Goal: Transaction & Acquisition: Register for event/course

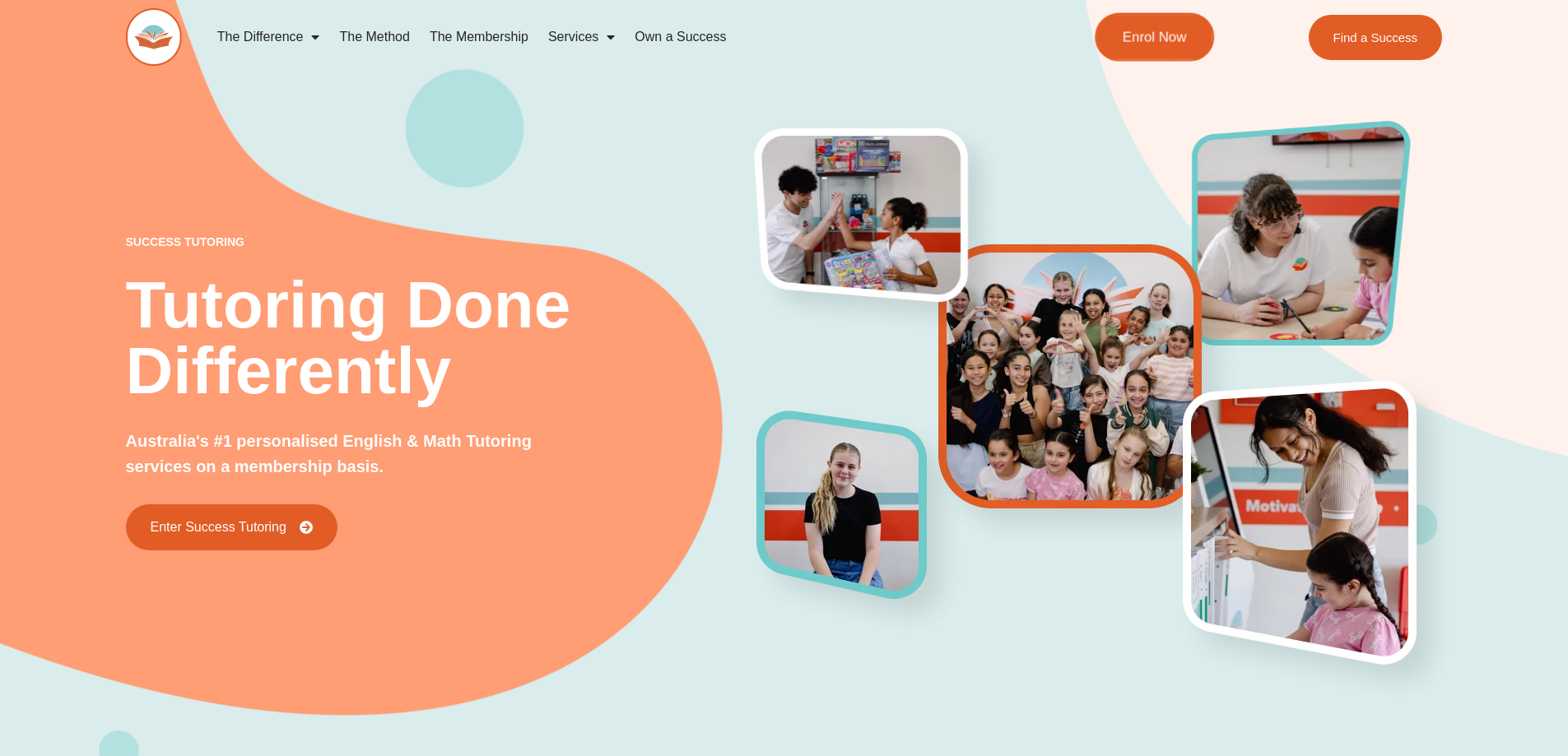
click at [1163, 45] on link "Enrol Now" at bounding box center [1154, 37] width 119 height 48
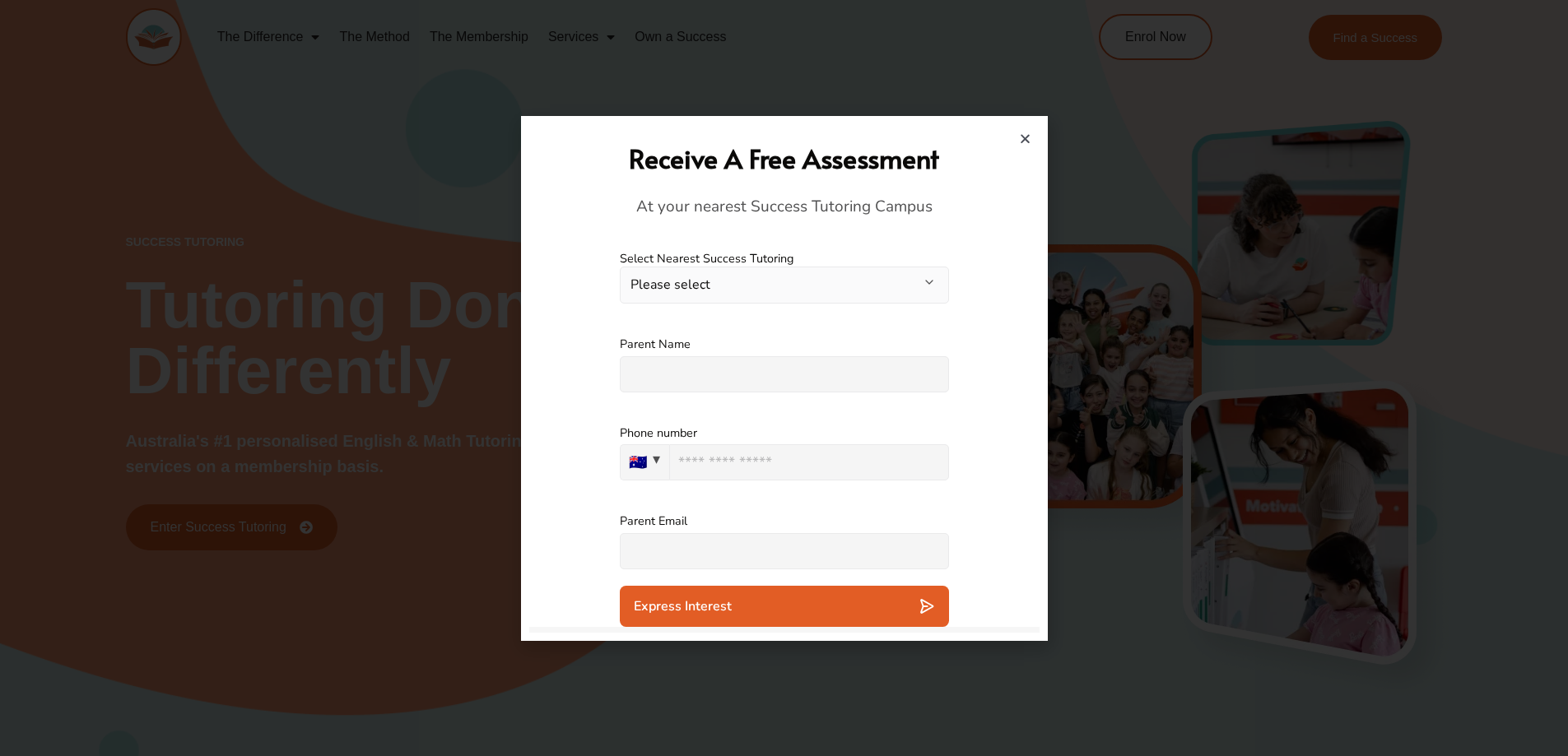
click at [934, 282] on button "Please select" at bounding box center [784, 285] width 329 height 37
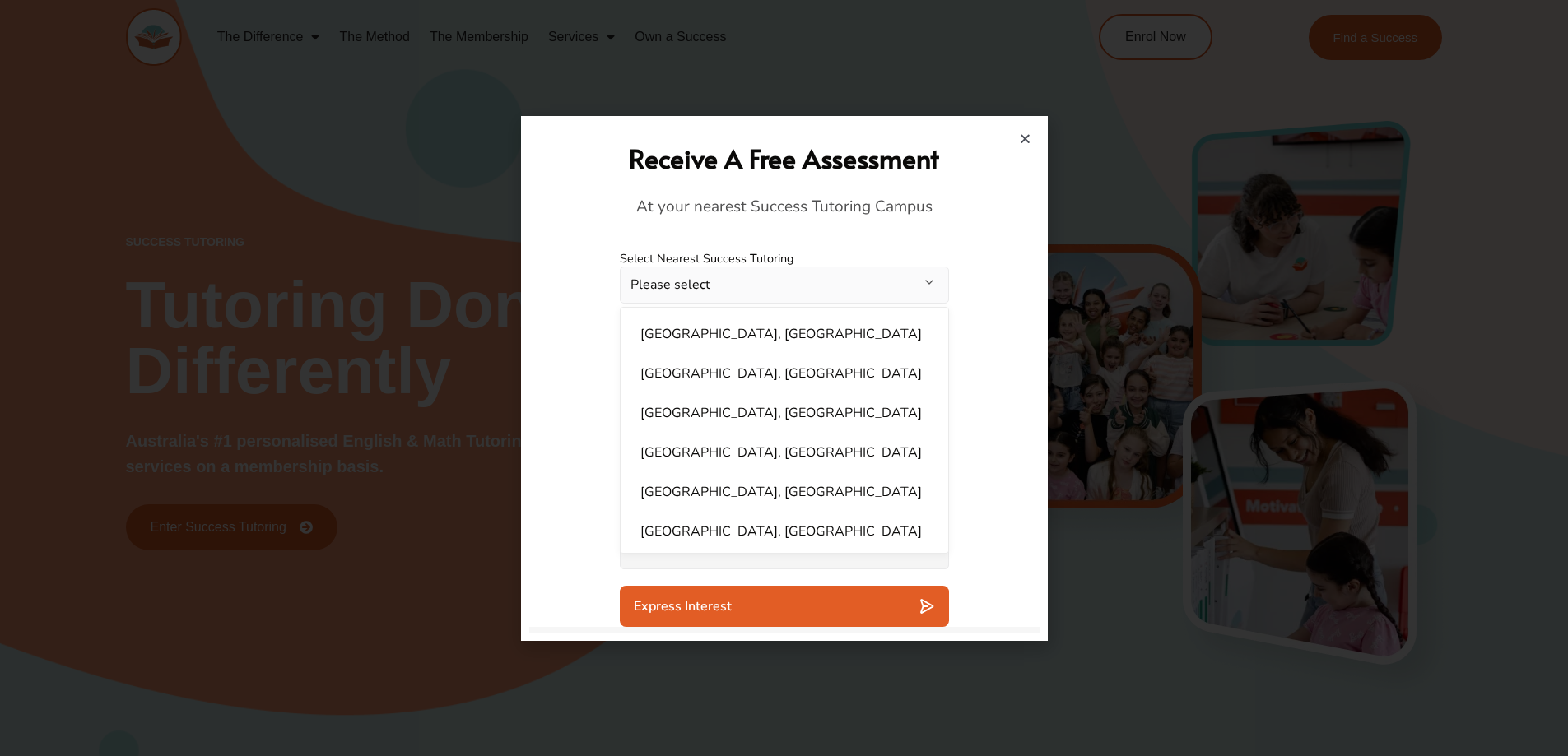
click at [1028, 129] on div "Receive A Free Assessment At your nearest Success Tutoring Campus" at bounding box center [784, 180] width 494 height 110
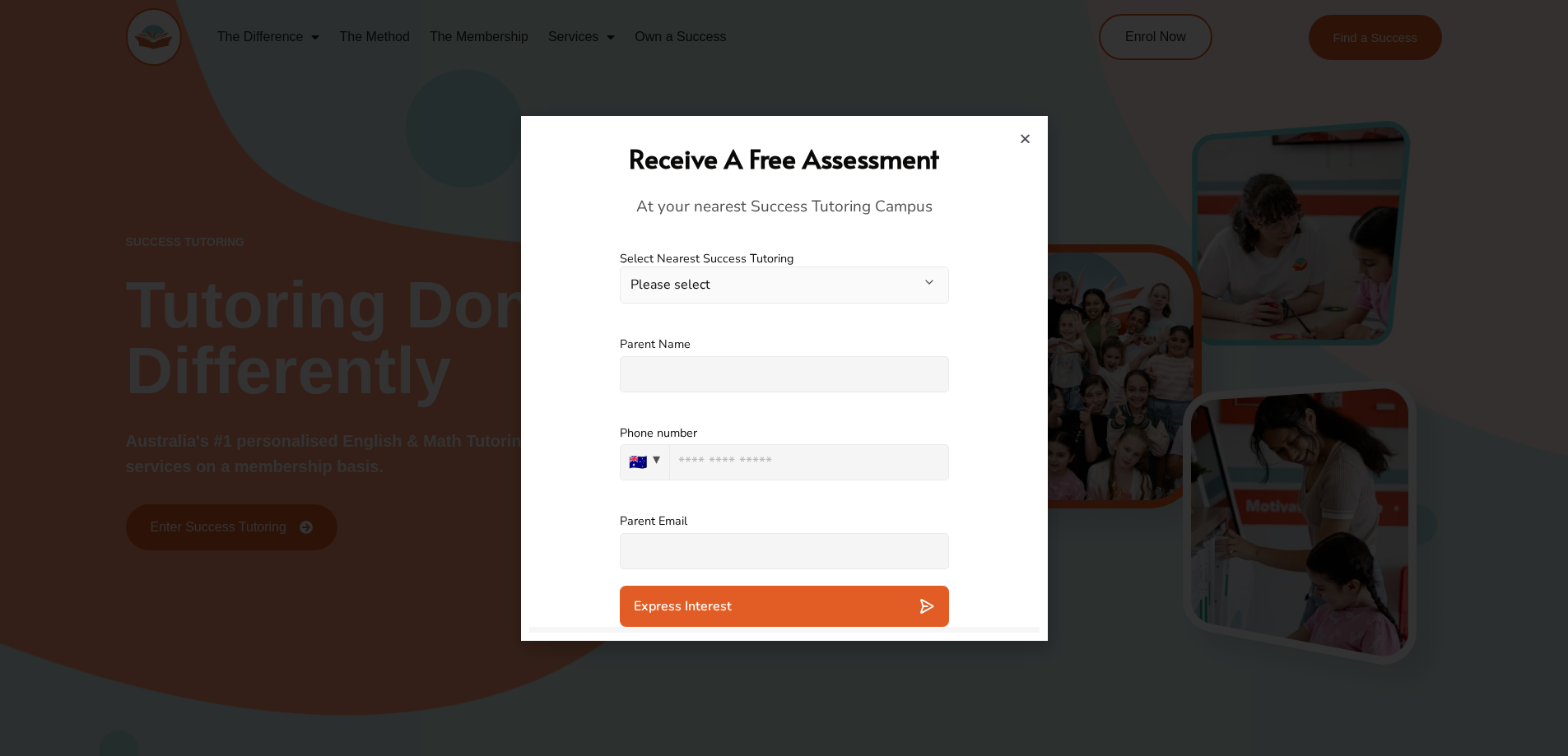
click at [1019, 134] on icon "Close" at bounding box center [1025, 139] width 12 height 12
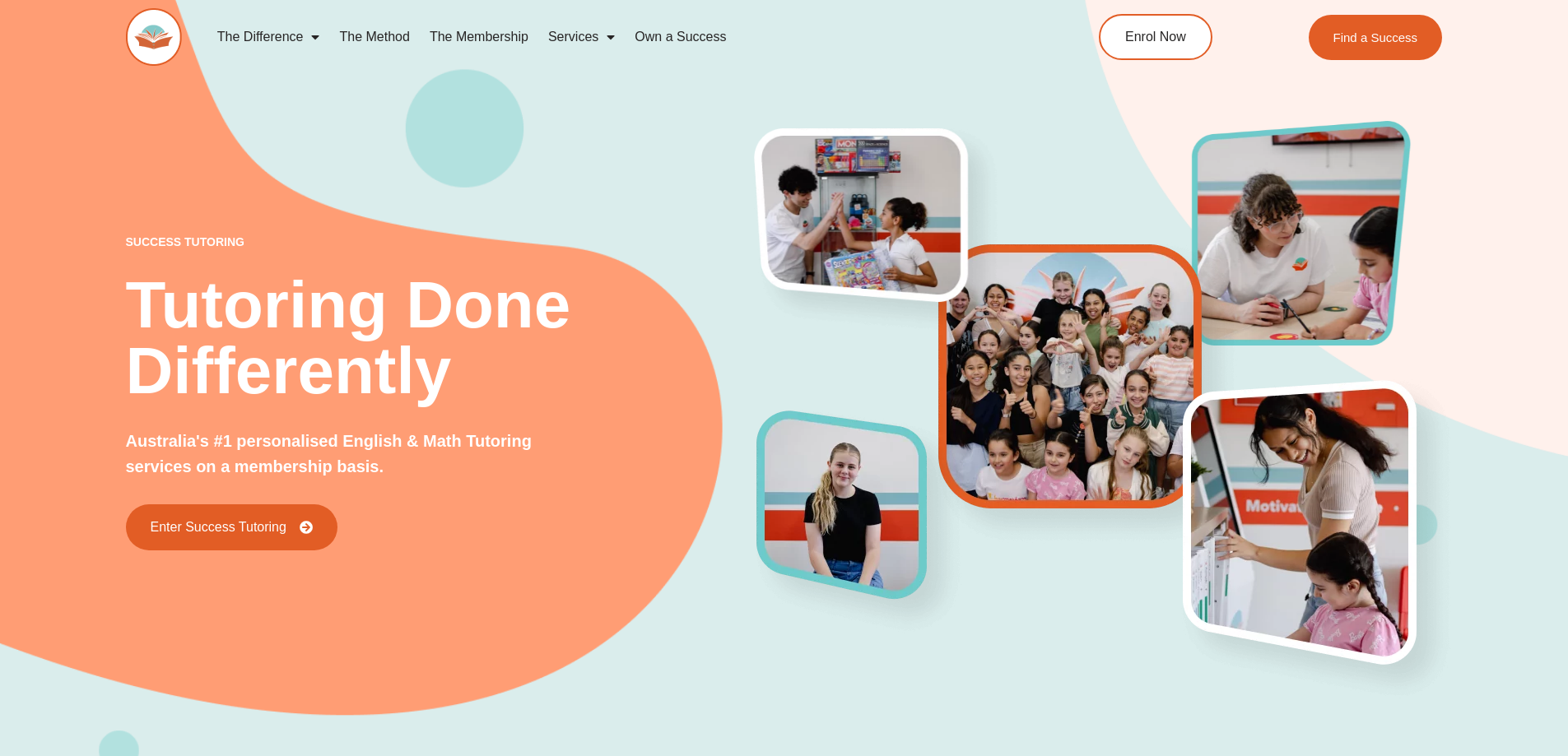
click at [359, 34] on link "The Method" at bounding box center [374, 37] width 90 height 38
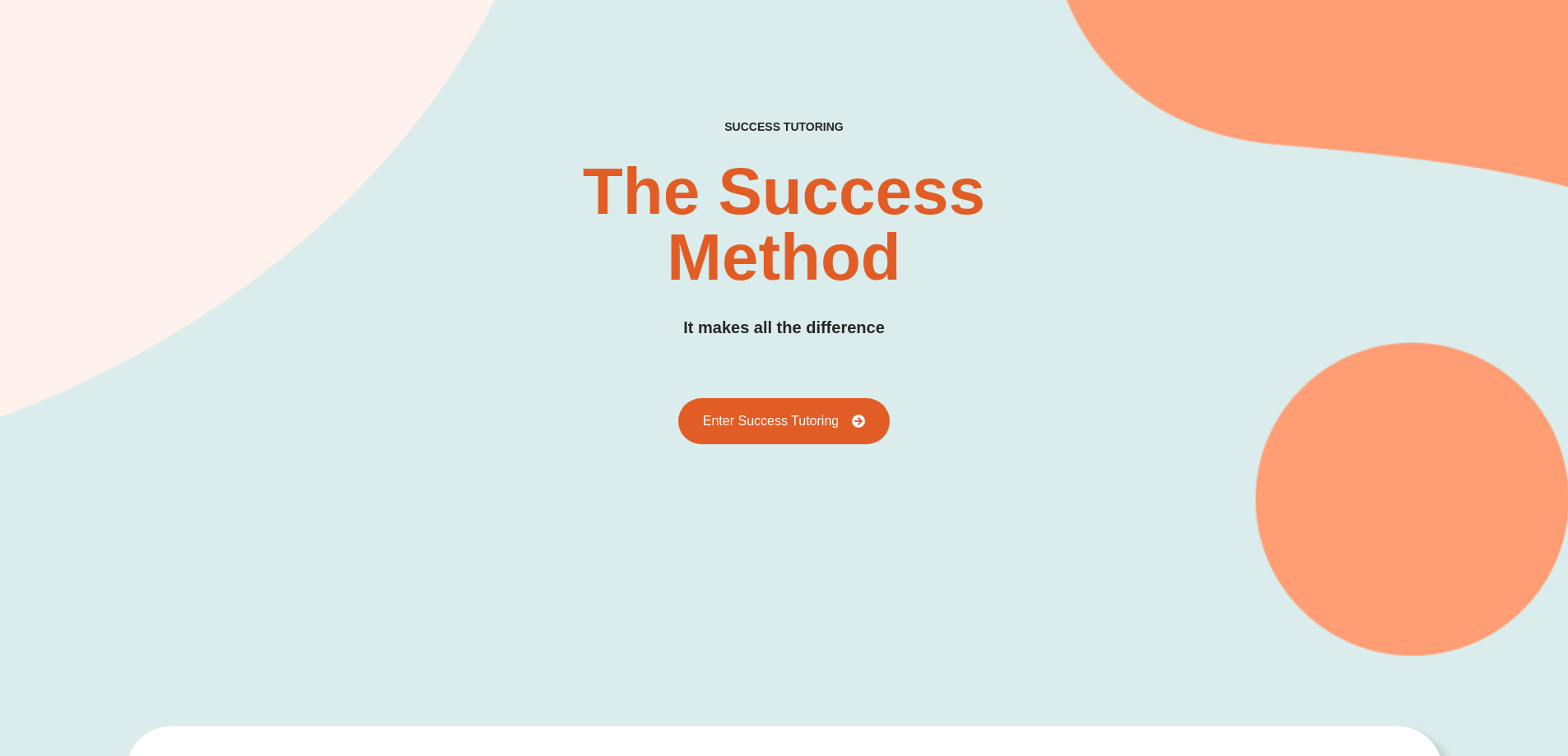
scroll to position [161, 0]
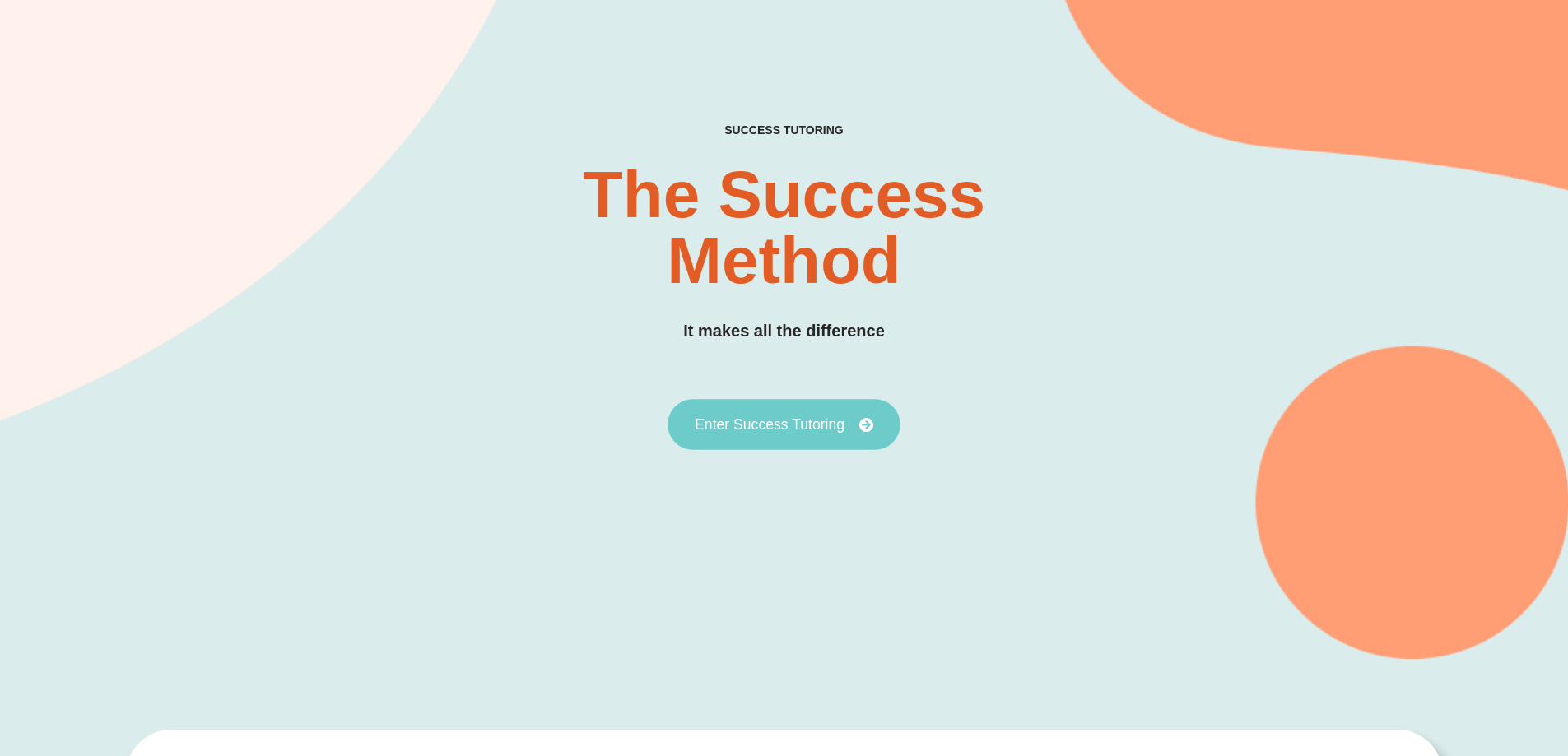
click at [836, 423] on span "Enter Success Tutoring" at bounding box center [770, 425] width 150 height 15
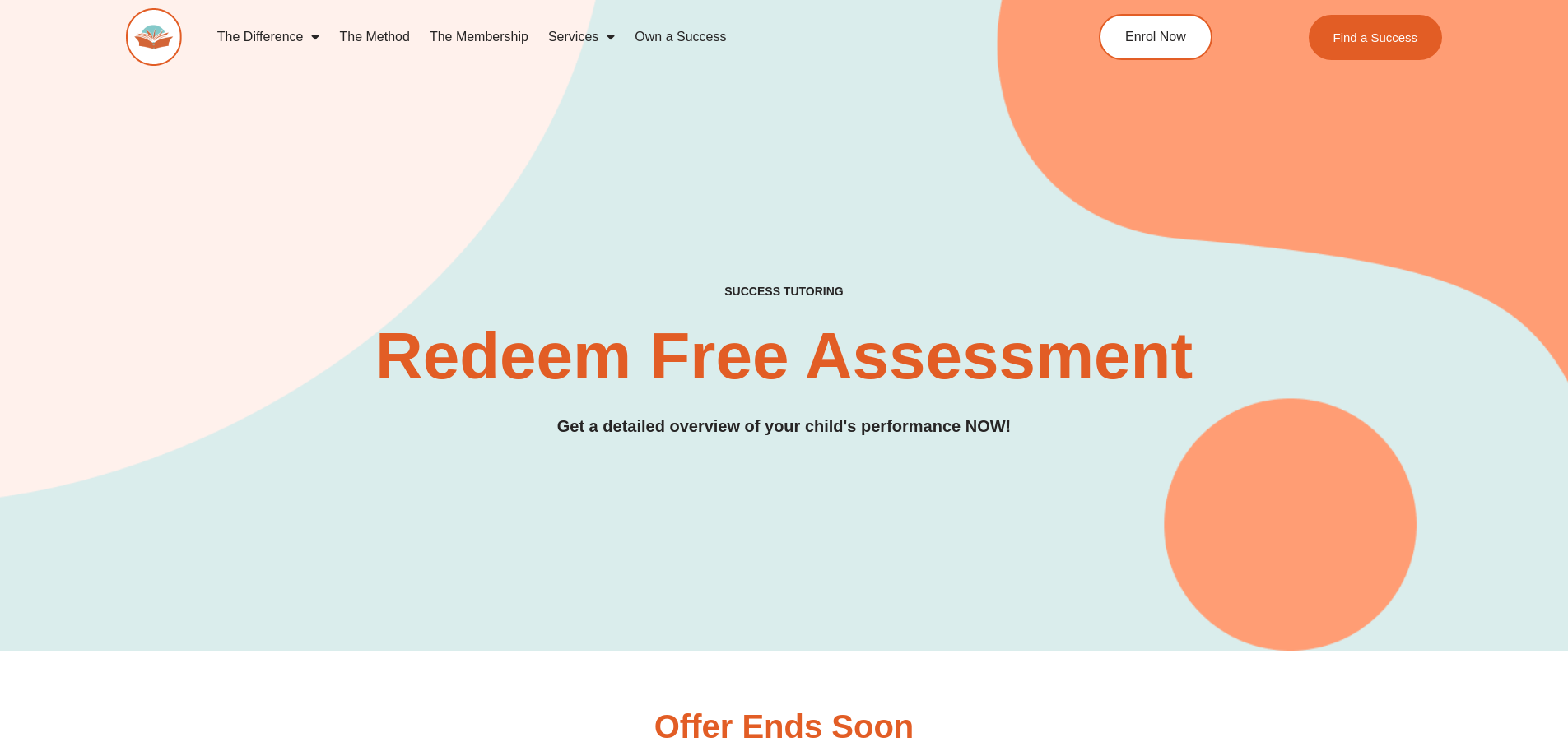
click at [250, 27] on link "The Difference" at bounding box center [268, 37] width 123 height 38
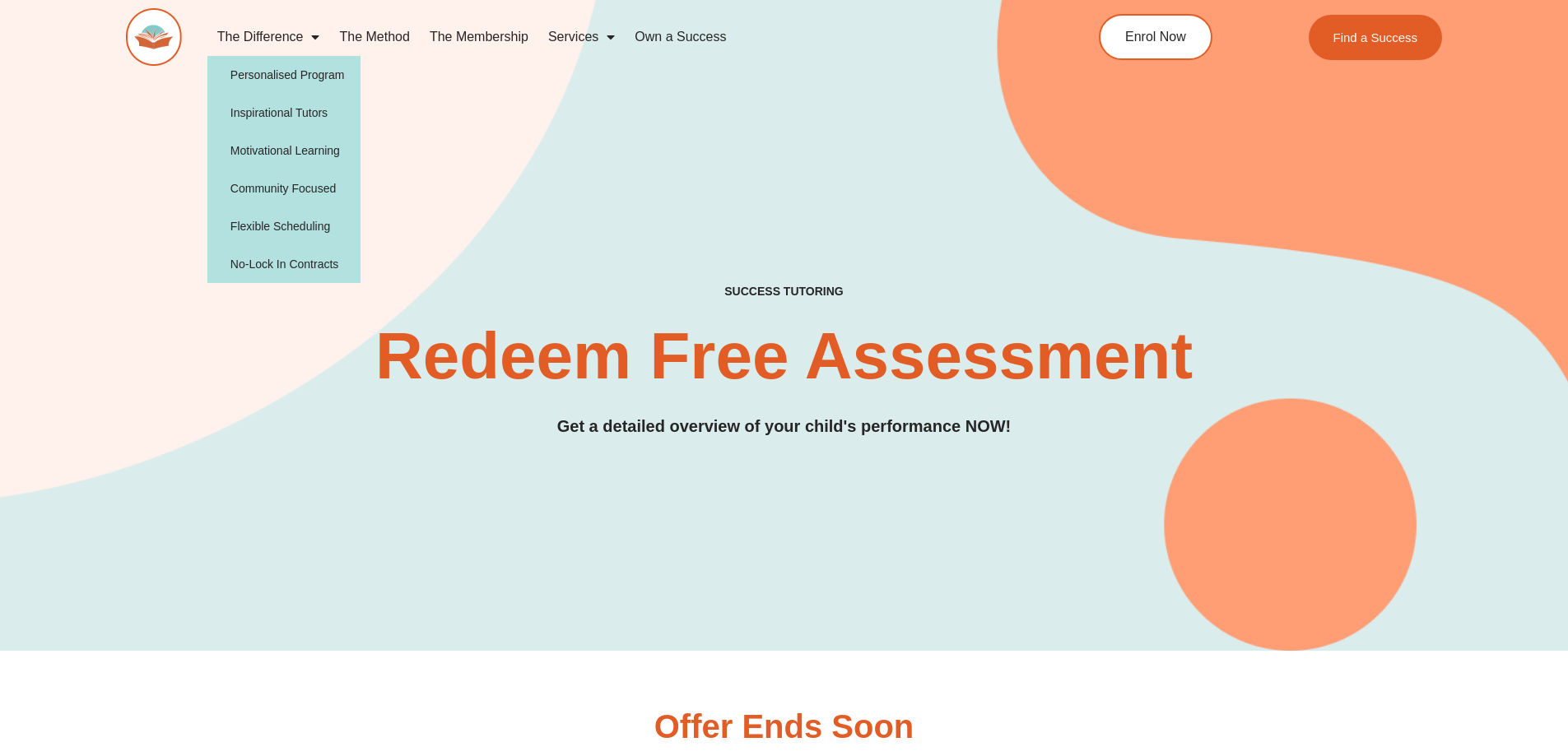
click at [429, 174] on div "SUCCESS TUTORING​ Redeem Free Assessment Get a detailed overview of your child'…" at bounding box center [784, 299] width 1317 height 704
